Goal: Transaction & Acquisition: Book appointment/travel/reservation

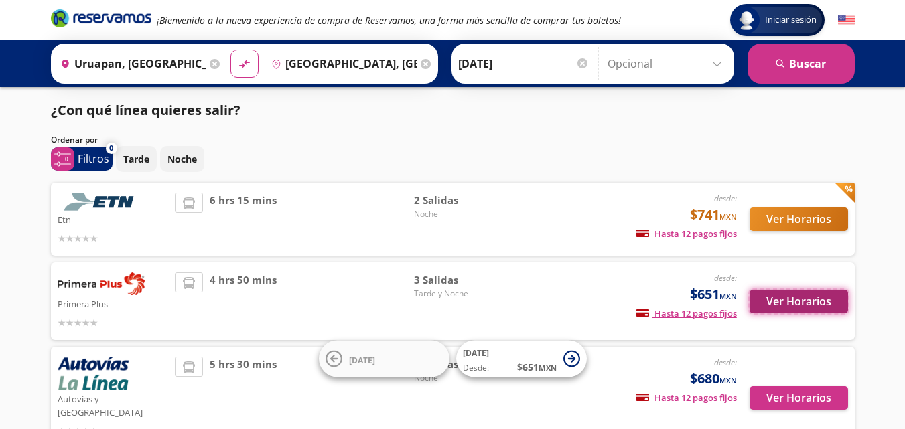
click at [797, 296] on button "Ver Horarios" at bounding box center [799, 301] width 98 height 23
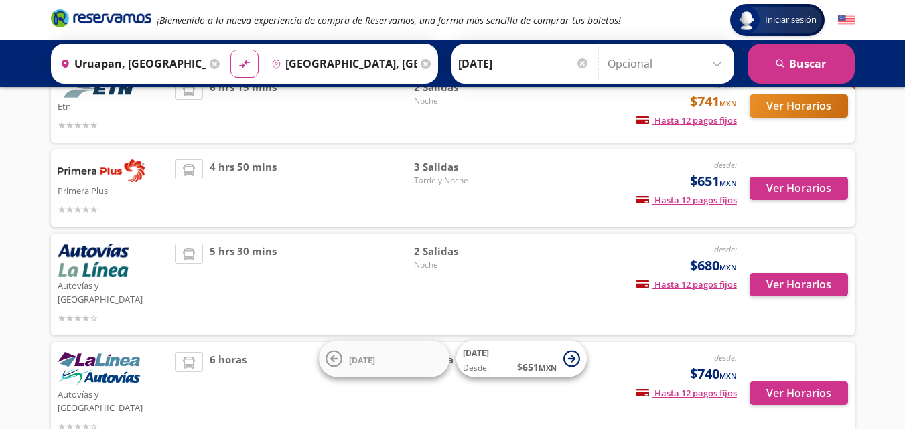
scroll to position [134, 0]
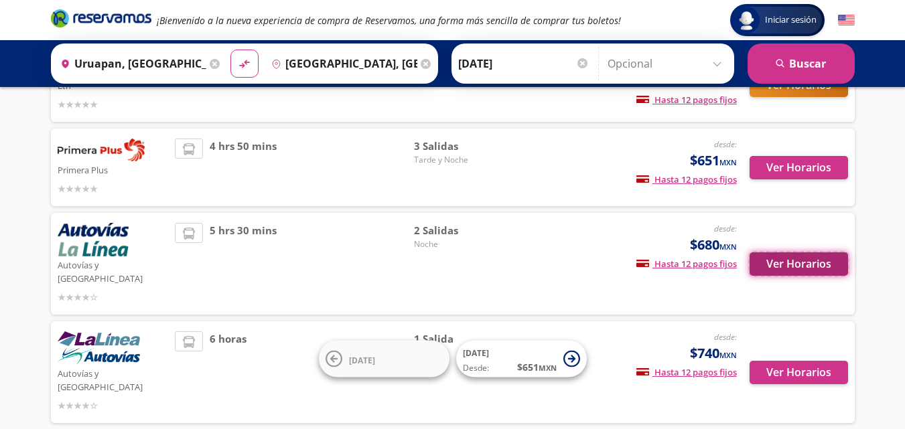
click at [774, 253] on button "Ver Horarios" at bounding box center [799, 264] width 98 height 23
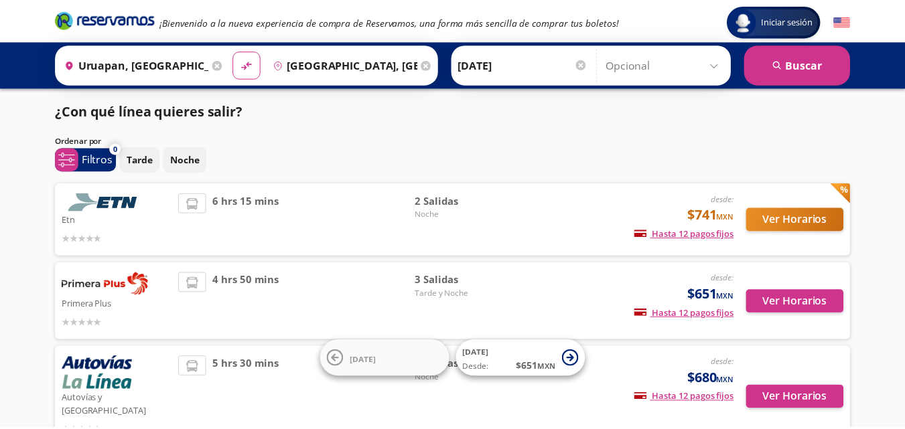
scroll to position [134, 0]
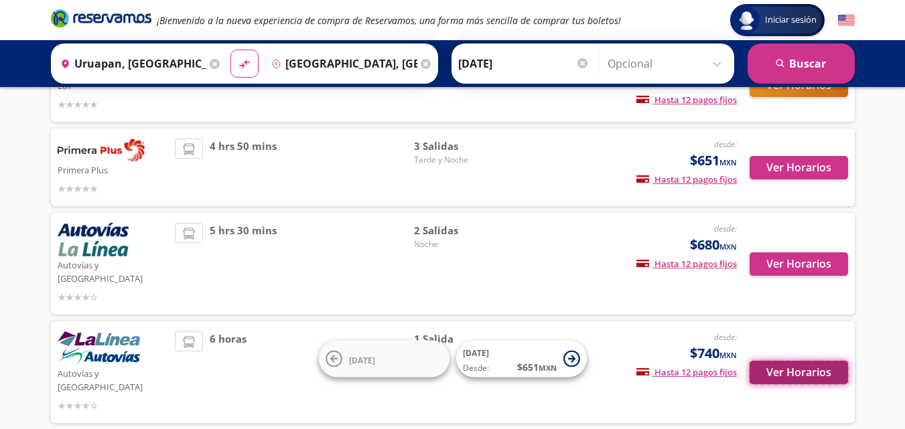
click at [812, 361] on button "Ver Horarios" at bounding box center [799, 372] width 98 height 23
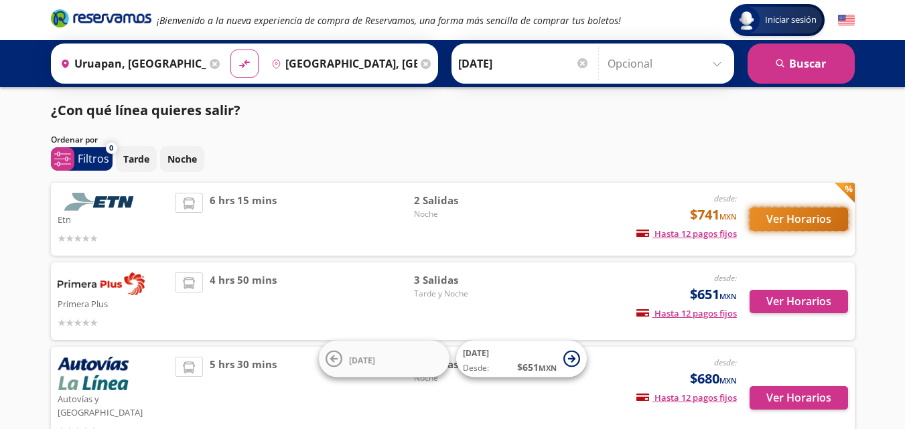
click at [791, 218] on button "Ver Horarios" at bounding box center [799, 219] width 98 height 23
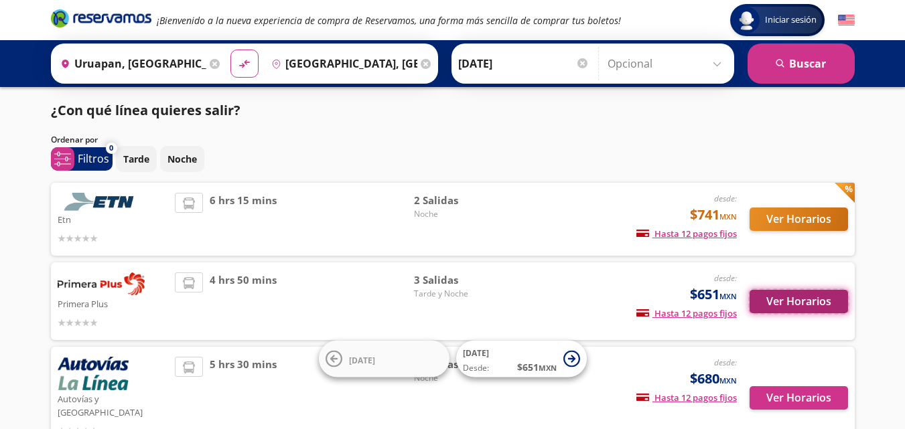
click at [821, 301] on button "Ver Horarios" at bounding box center [799, 301] width 98 height 23
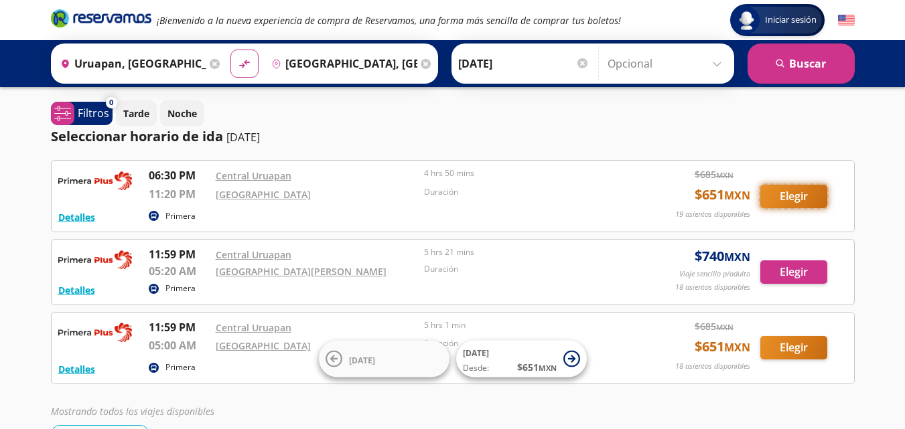
click at [812, 197] on button "Elegir" at bounding box center [793, 196] width 67 height 23
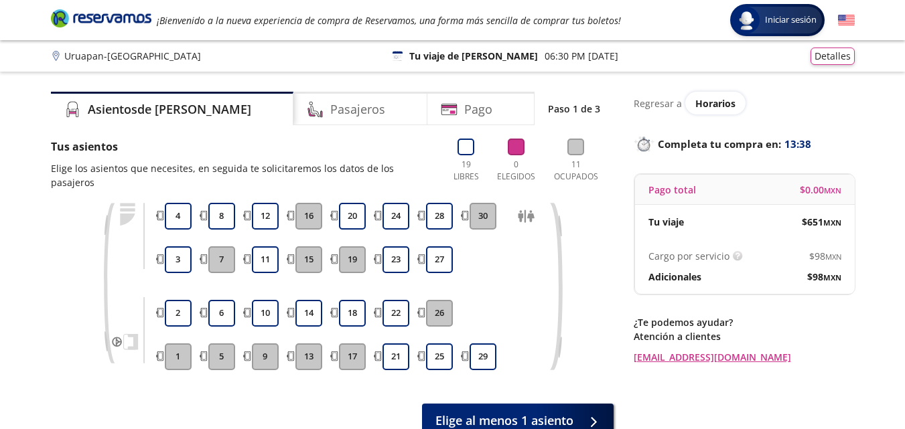
click at [227, 249] on button "7" at bounding box center [221, 260] width 27 height 27
click at [703, 100] on span "Horarios" at bounding box center [715, 103] width 40 height 13
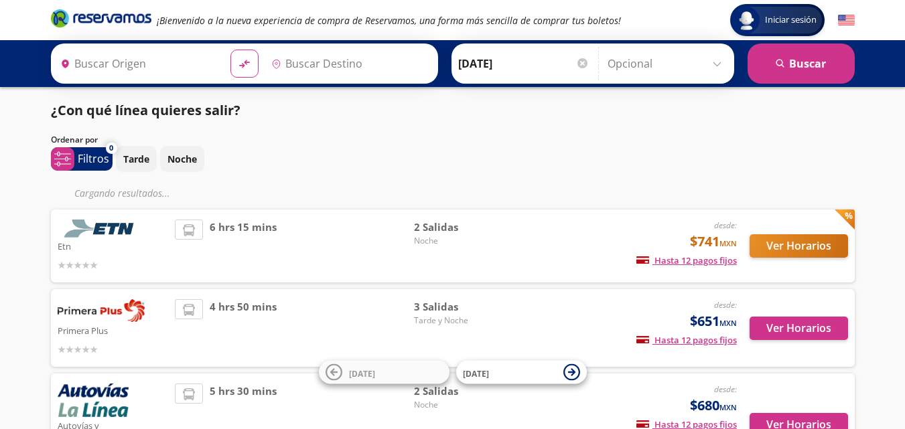
type input "Uruapan, [GEOGRAPHIC_DATA]"
type input "[GEOGRAPHIC_DATA], [GEOGRAPHIC_DATA]"
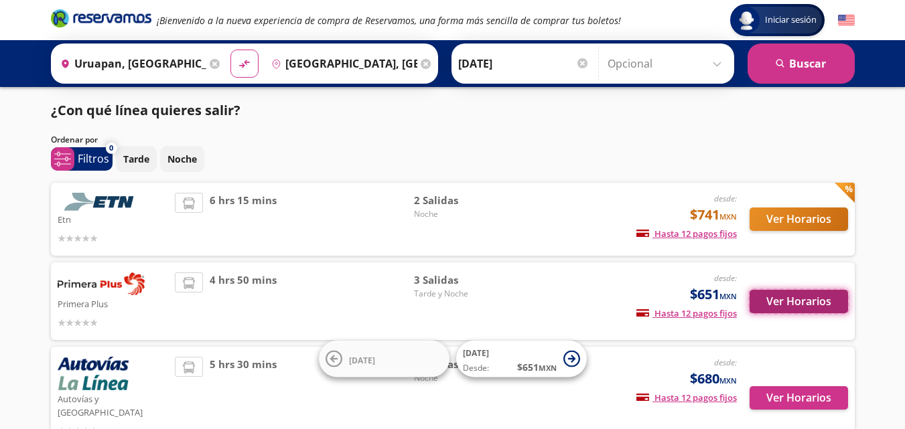
click at [790, 307] on button "Ver Horarios" at bounding box center [799, 301] width 98 height 23
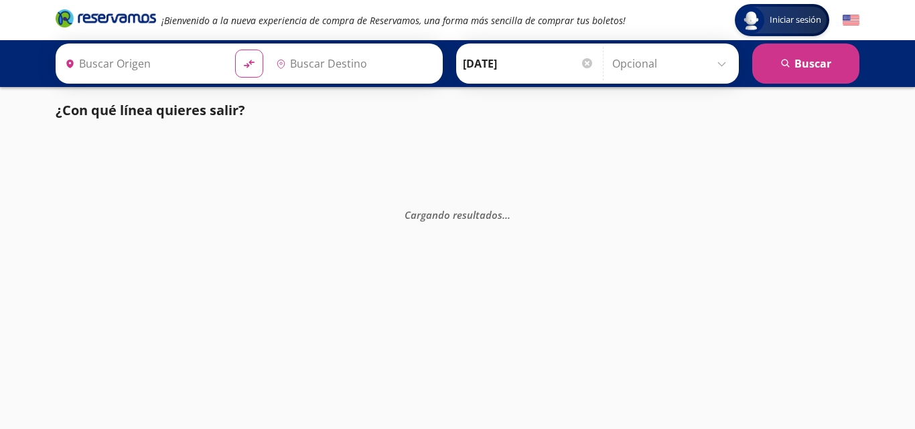
type input "Uruapan, [GEOGRAPHIC_DATA]"
type input "[GEOGRAPHIC_DATA], [GEOGRAPHIC_DATA]"
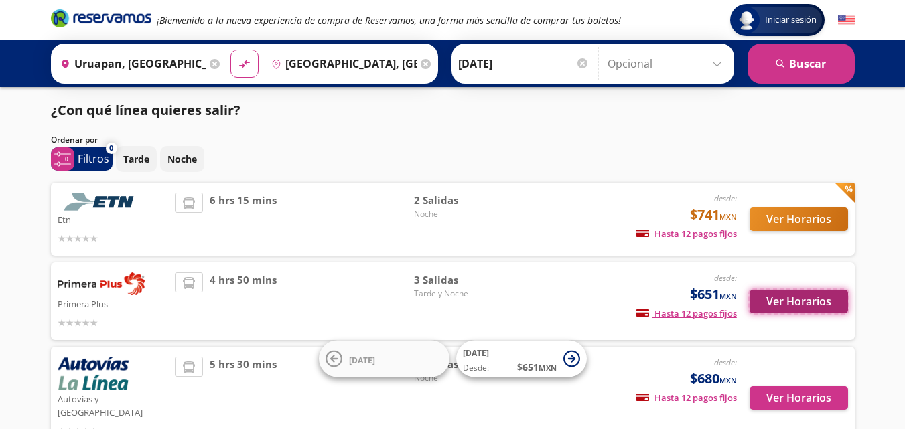
click at [811, 299] on button "Ver Horarios" at bounding box center [799, 301] width 98 height 23
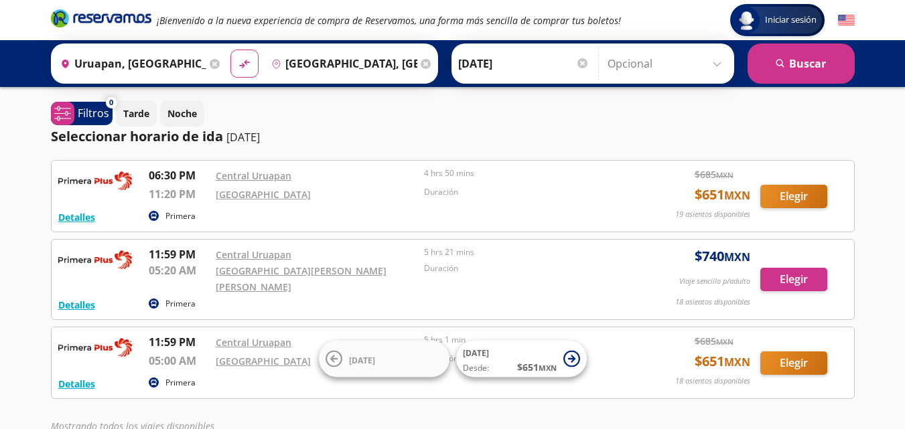
click at [709, 66] on input "Opcional" at bounding box center [668, 63] width 120 height 33
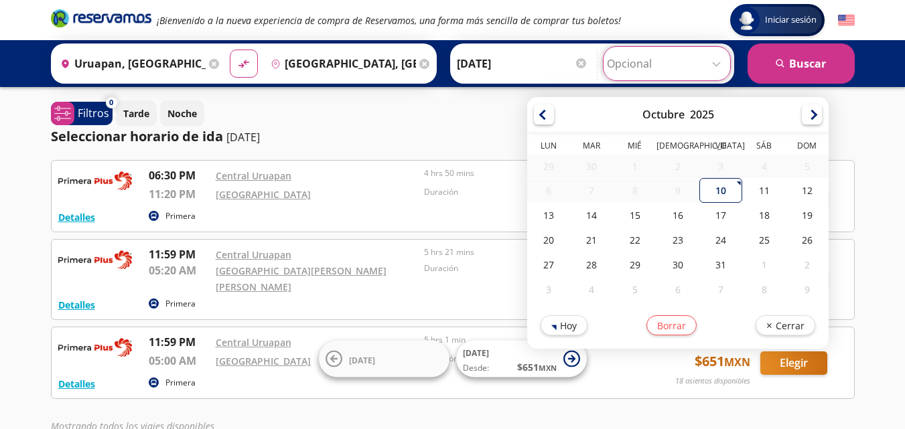
click at [719, 190] on div "10" at bounding box center [720, 190] width 43 height 25
type input "[DATE]"
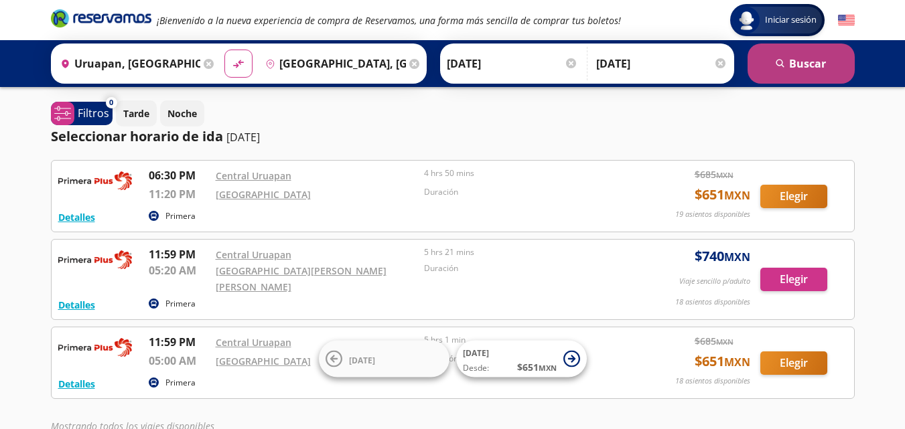
click at [772, 62] on button "search Buscar" at bounding box center [801, 64] width 107 height 40
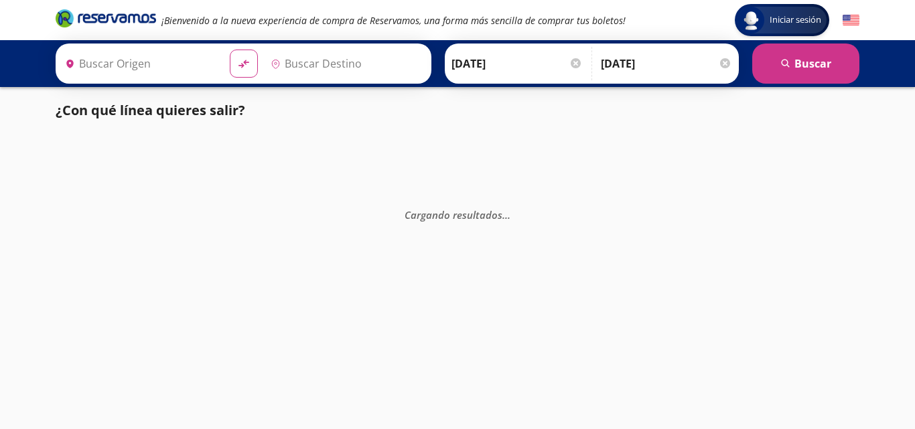
type input "Uruapan, [GEOGRAPHIC_DATA]"
type input "[GEOGRAPHIC_DATA], [GEOGRAPHIC_DATA]"
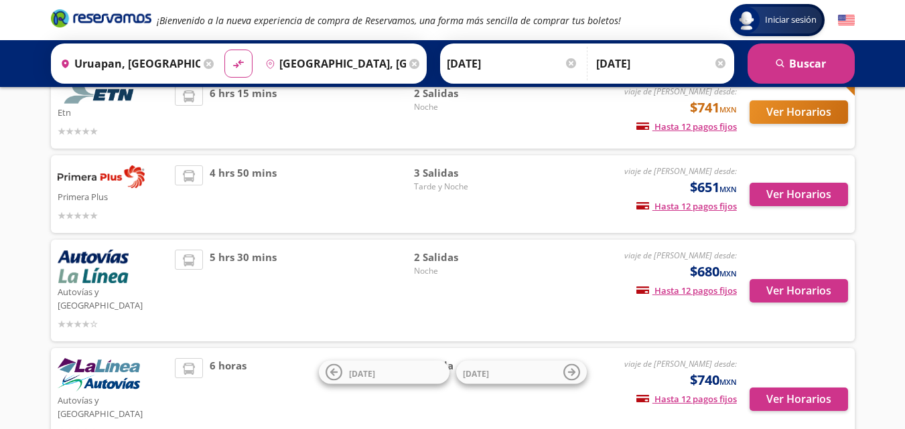
scroll to position [201, 0]
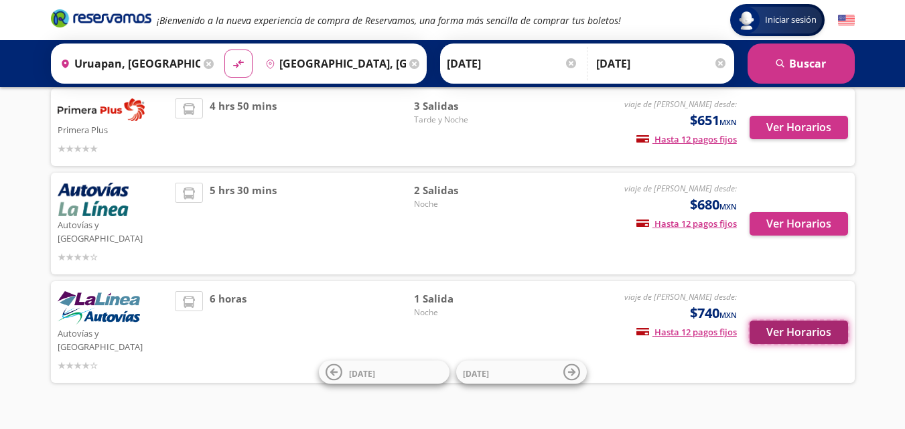
click at [806, 321] on button "Ver Horarios" at bounding box center [799, 332] width 98 height 23
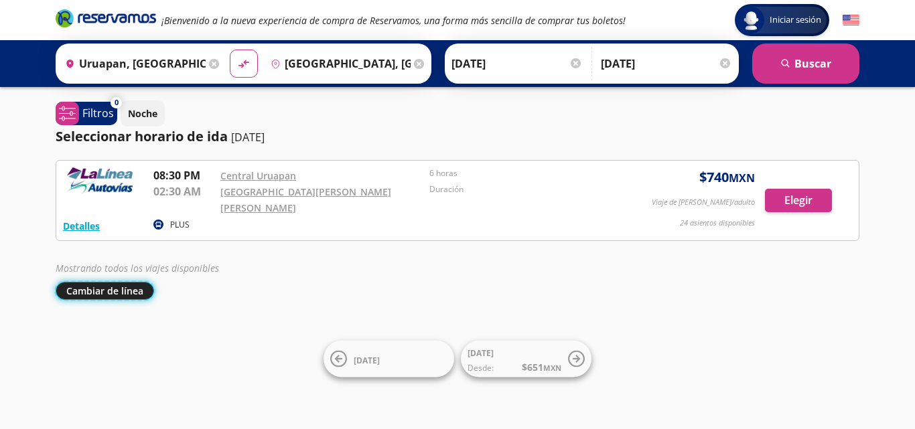
click at [121, 282] on button "Cambiar de línea" at bounding box center [105, 291] width 98 height 18
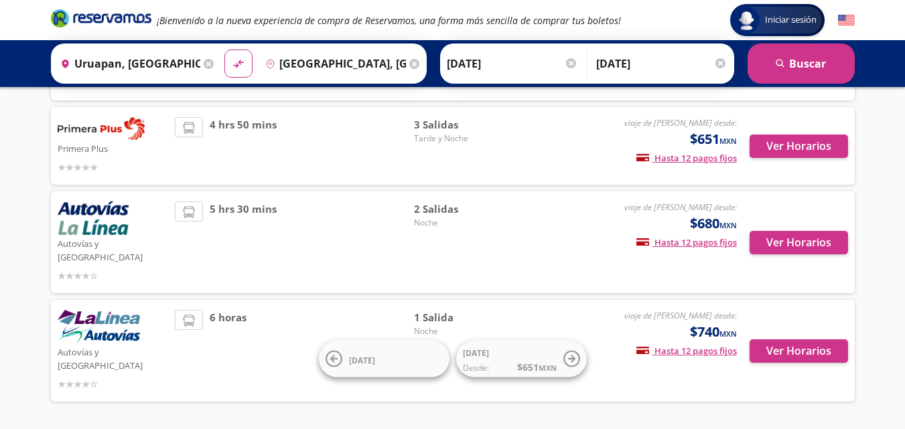
scroll to position [176, 0]
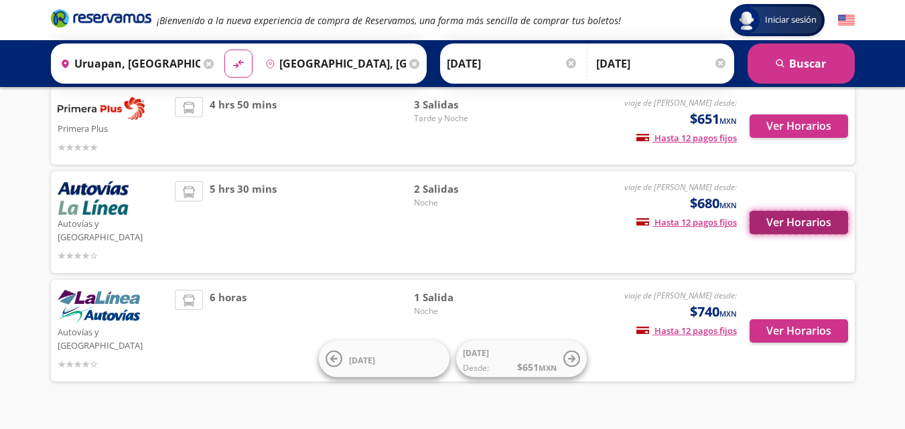
click at [808, 211] on button "Ver Horarios" at bounding box center [799, 222] width 98 height 23
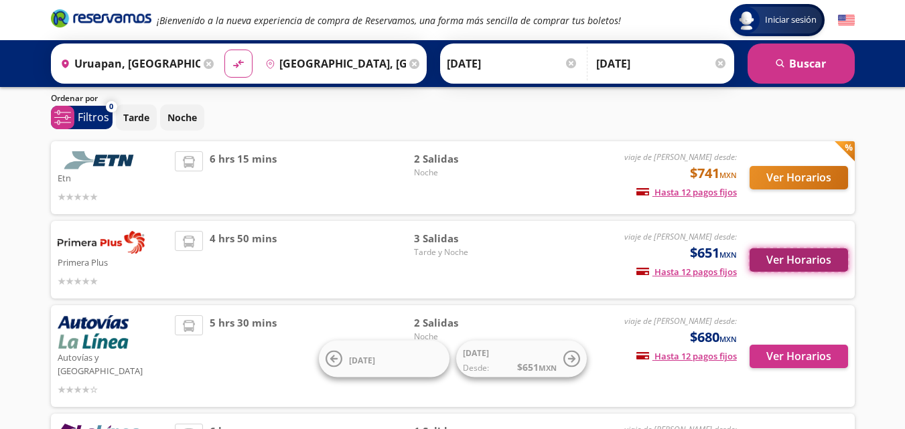
click at [805, 257] on button "Ver Horarios" at bounding box center [799, 260] width 98 height 23
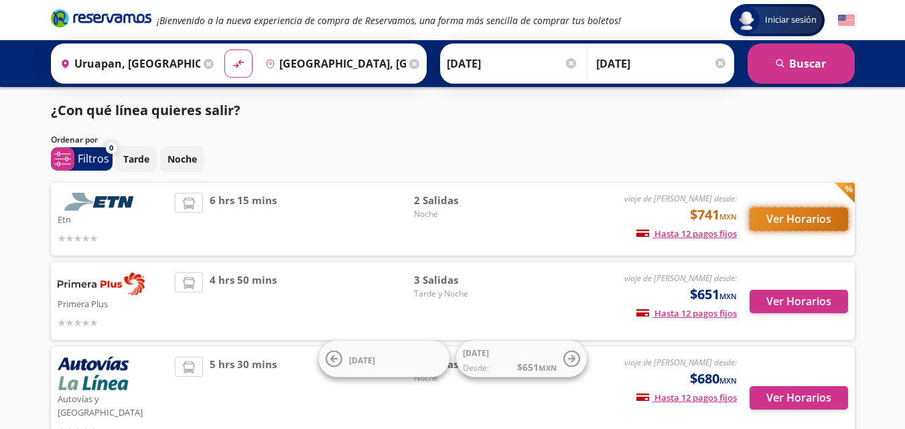
click at [805, 214] on button "Ver Horarios" at bounding box center [799, 219] width 98 height 23
